Goal: Check status

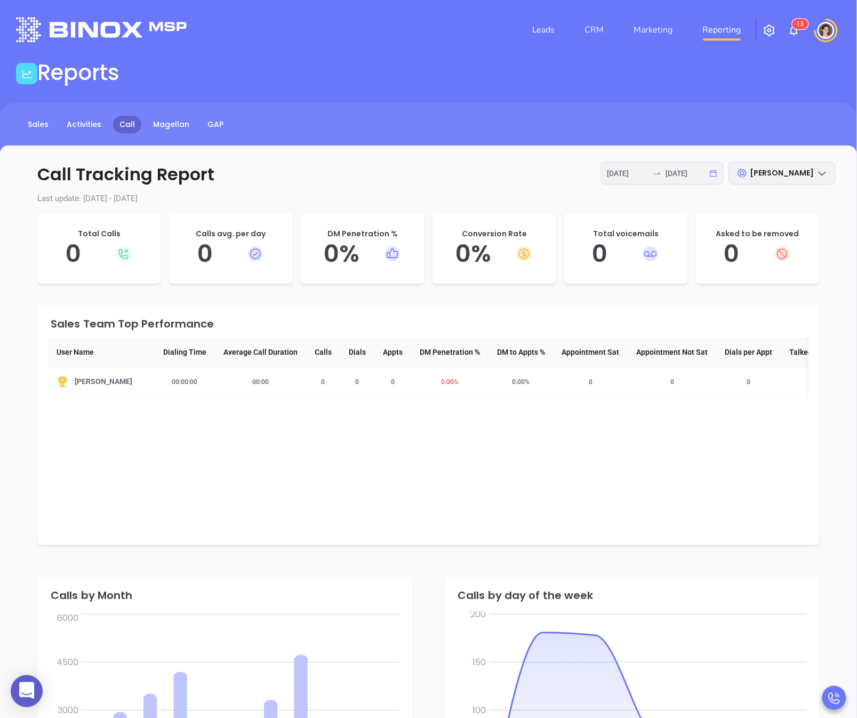
click at [759, 171] on span "[PERSON_NAME]" at bounding box center [783, 173] width 64 height 11
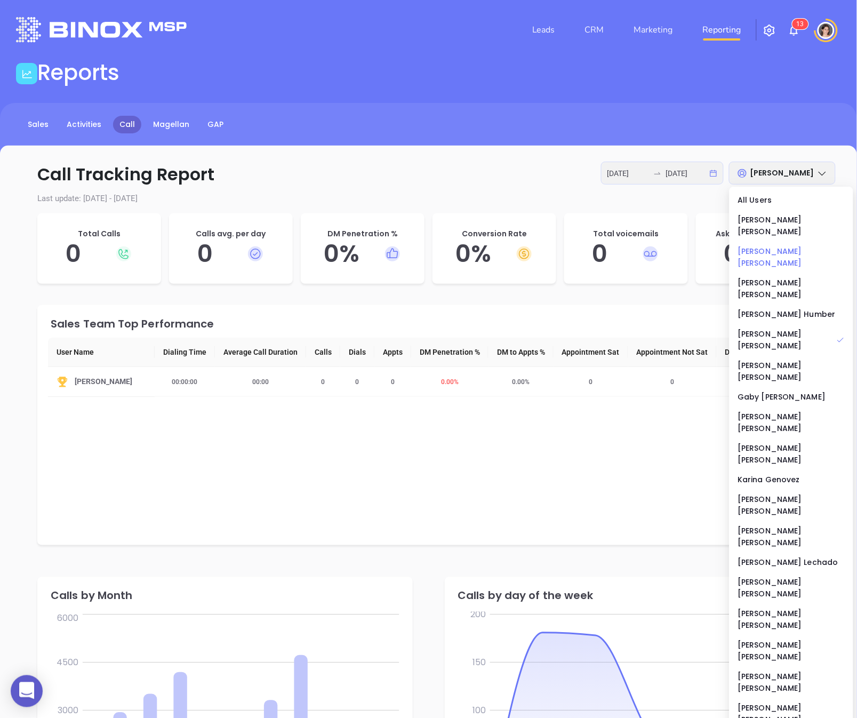
click at [759, 245] on div "[PERSON_NAME]" at bounding box center [792, 256] width 107 height 23
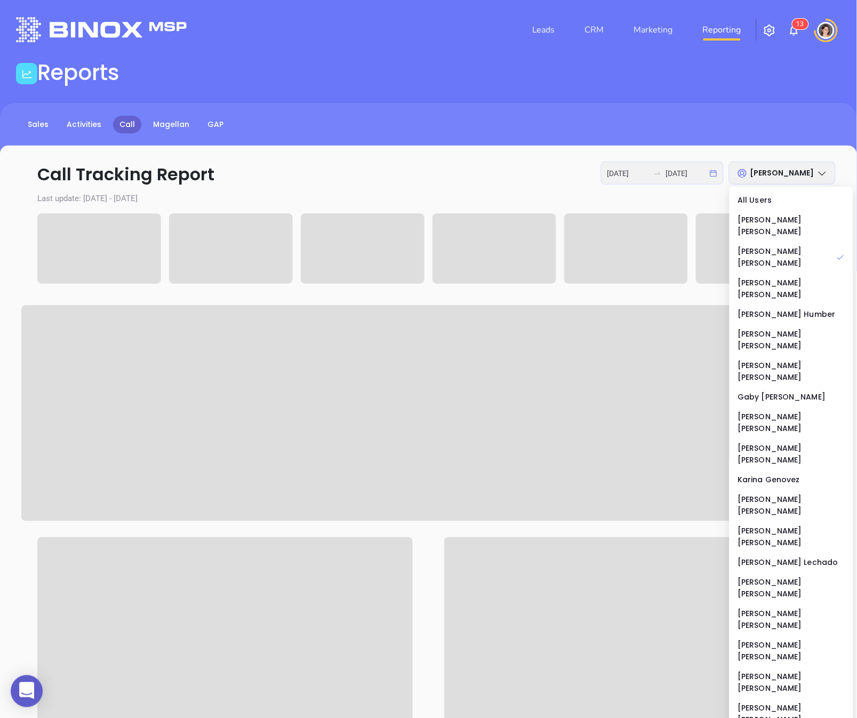
click at [661, 173] on icon "swap-right" at bounding box center [658, 173] width 6 height 2
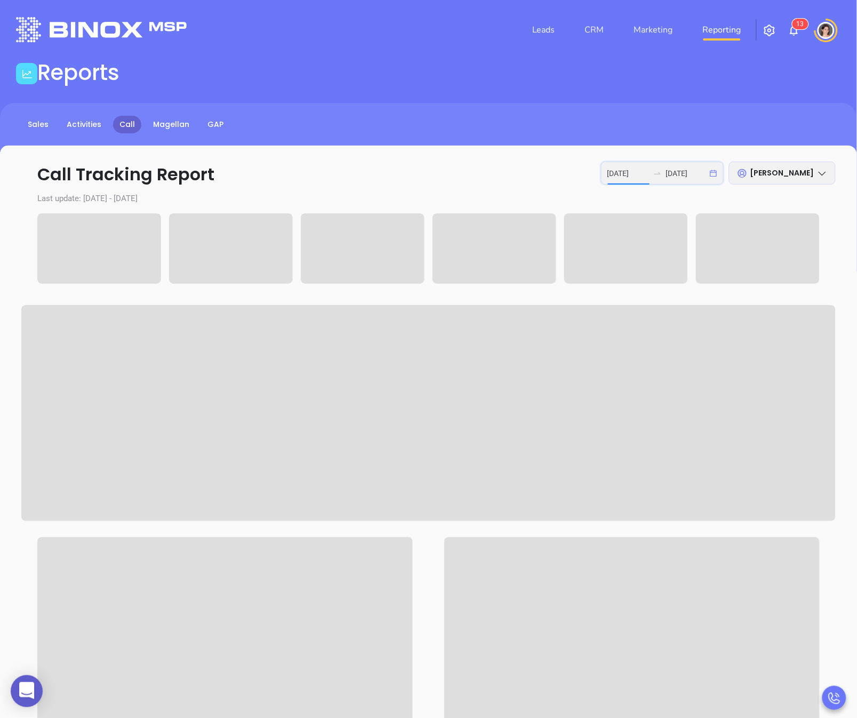
scroll to position [0, 1]
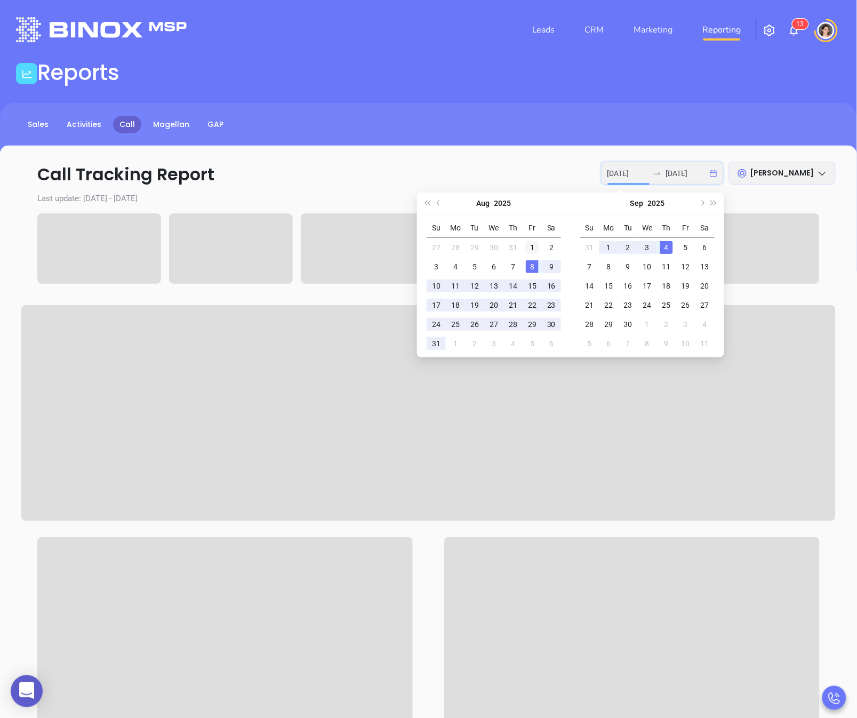
type input "[DATE]"
click at [534, 250] on div "1" at bounding box center [532, 247] width 13 height 13
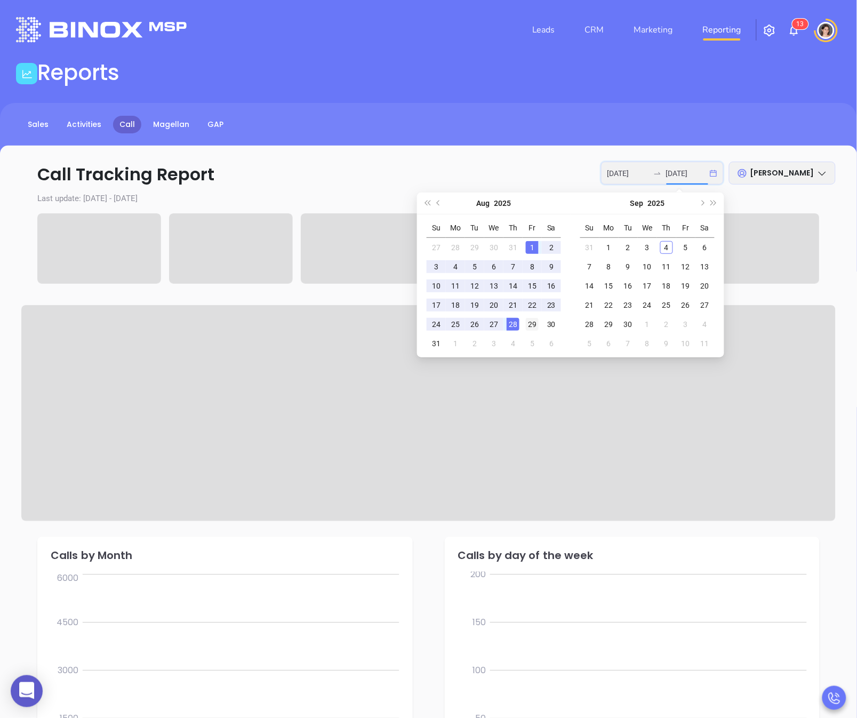
type input "[DATE]"
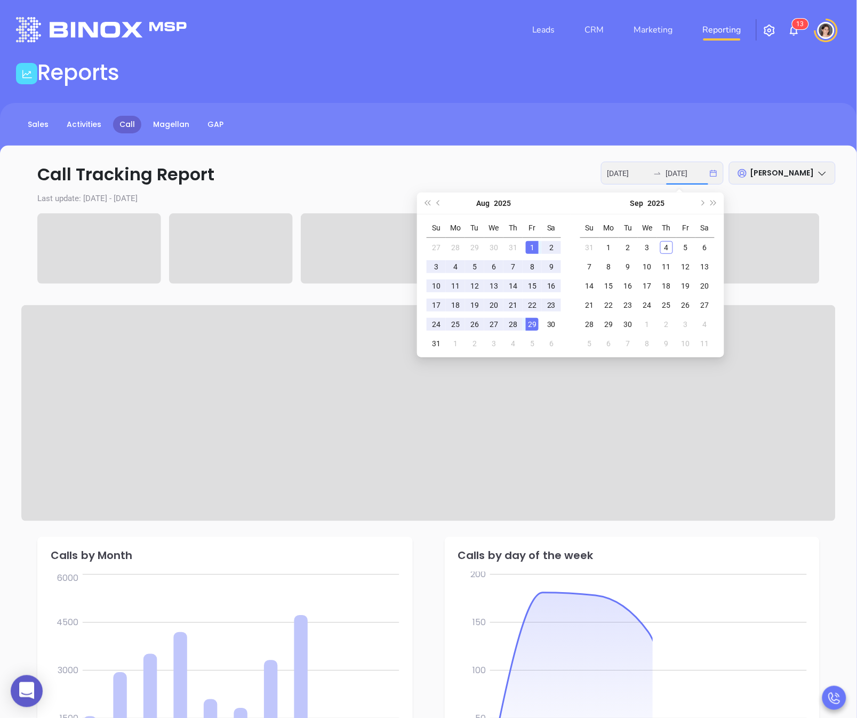
click at [535, 327] on div "29" at bounding box center [532, 324] width 13 height 13
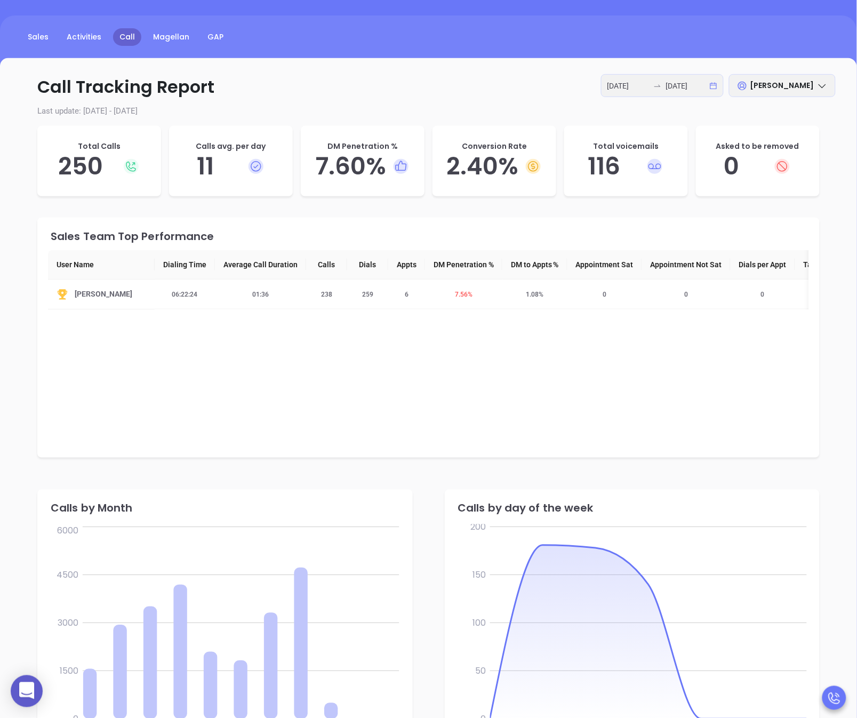
scroll to position [0, 0]
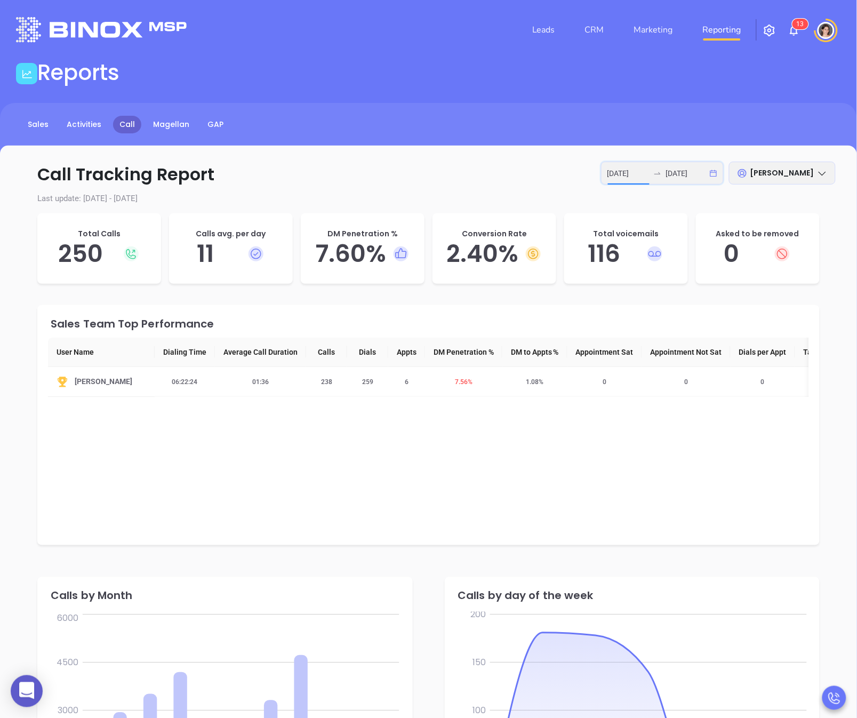
click at [643, 173] on input "[DATE]" at bounding box center [629, 174] width 42 height 12
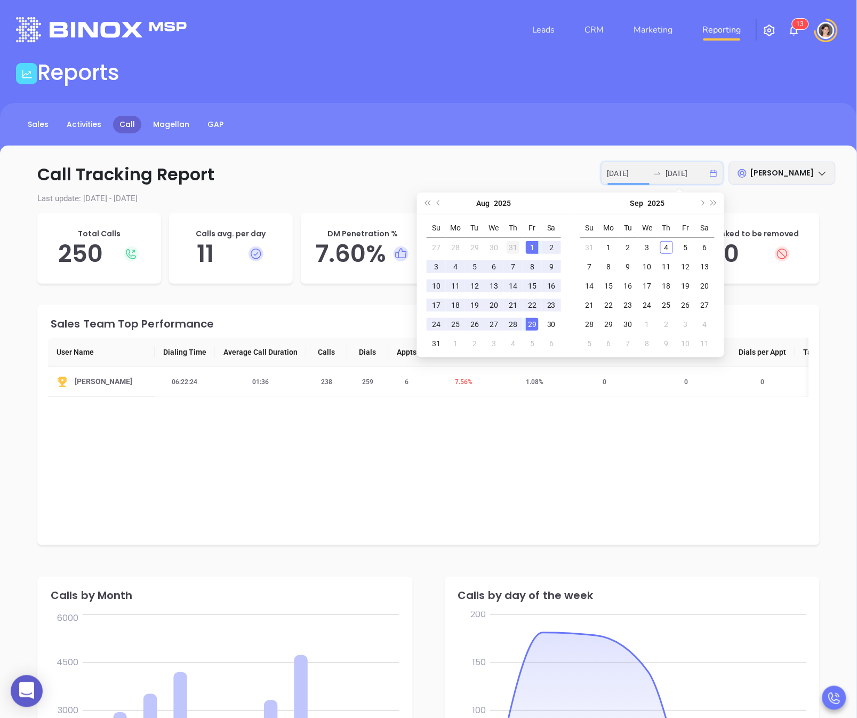
type input "[DATE]"
click at [516, 250] on div "31" at bounding box center [513, 247] width 13 height 13
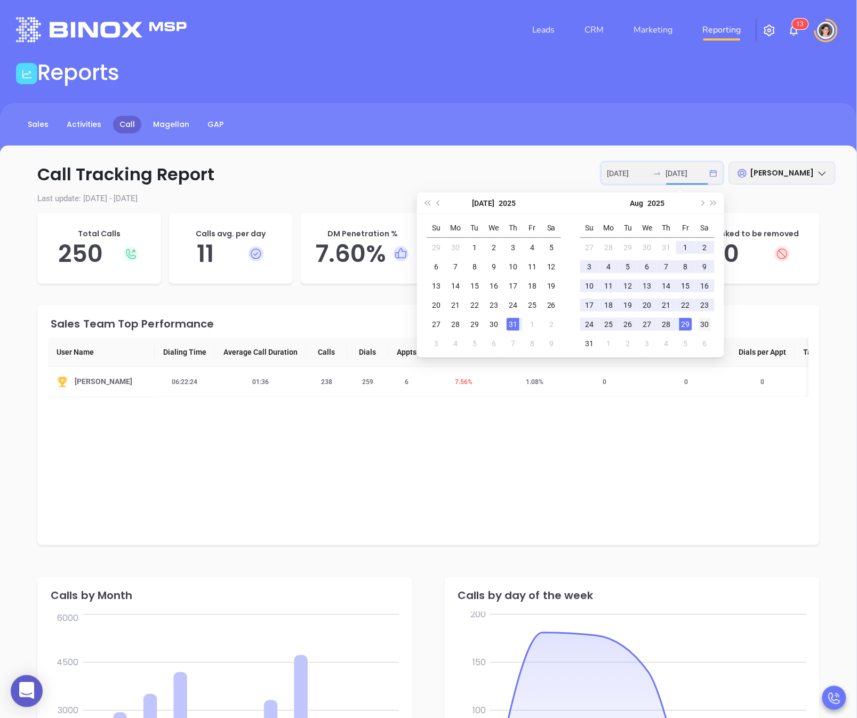
type input "[DATE]"
click at [703, 321] on div "30" at bounding box center [705, 324] width 13 height 13
